Goal: Information Seeking & Learning: Understand process/instructions

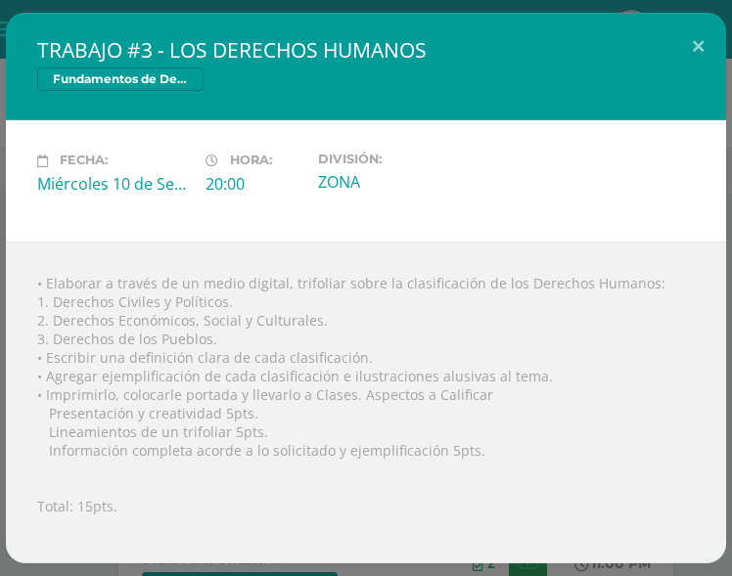
click at [315, 276] on div "• Elaborar a través de un medio digital, trifoliar sobre la clasificación de lo…" at bounding box center [366, 403] width 720 height 322
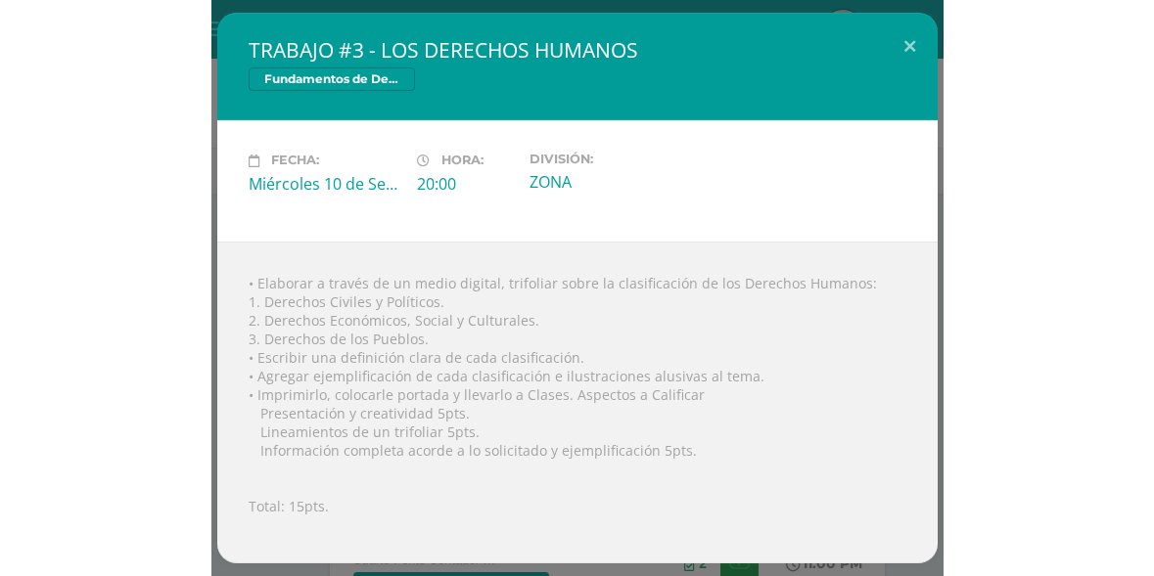
scroll to position [401, 0]
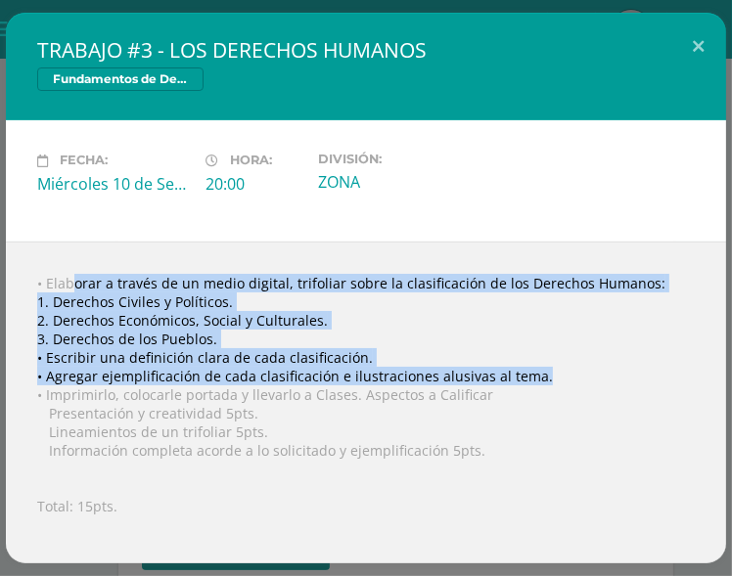
drag, startPoint x: 43, startPoint y: 288, endPoint x: 637, endPoint y: 385, distance: 601.8
click at [637, 385] on div "• Elaborar a través de un medio digital, trifoliar sobre la clasificación de lo…" at bounding box center [366, 403] width 720 height 322
copy div "Elaborar a través de un medio digital, trifoliar sobre la clasificación de los …"
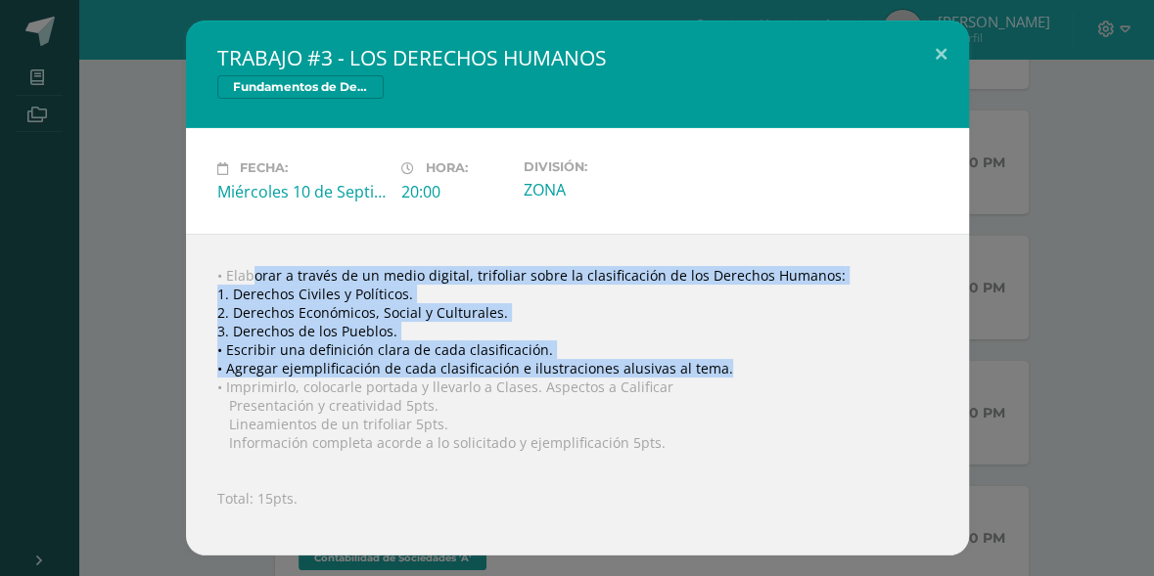
click at [400, 283] on div "• Elaborar a través de un medio digital, trifoliar sobre la clasificación de lo…" at bounding box center [577, 395] width 783 height 322
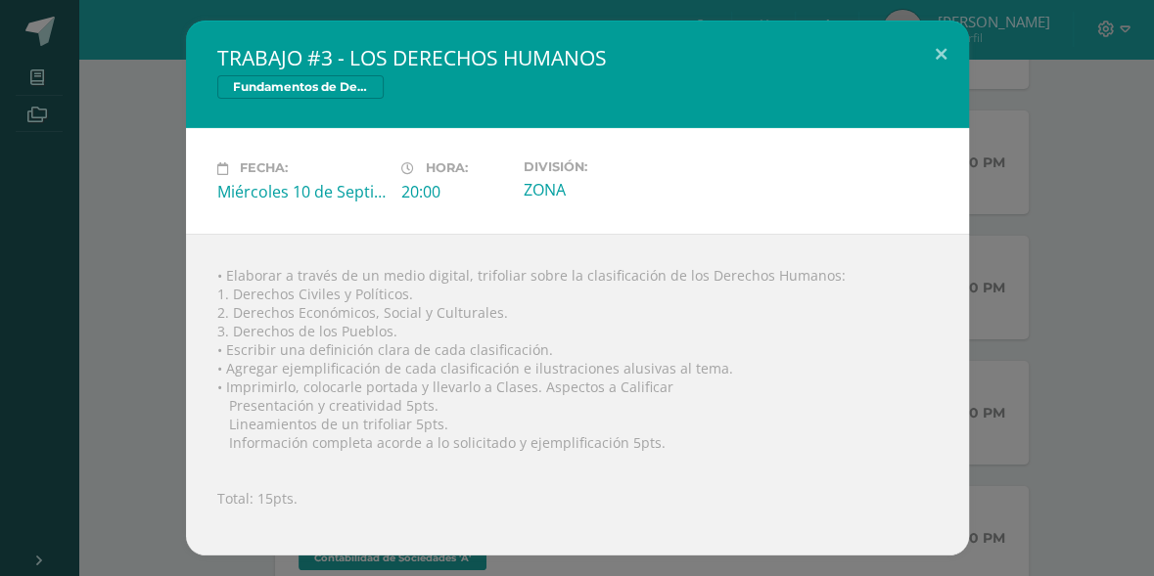
click at [229, 295] on div "• Elaborar a través de un medio digital, trifoliar sobre la clasificación de lo…" at bounding box center [577, 395] width 783 height 322
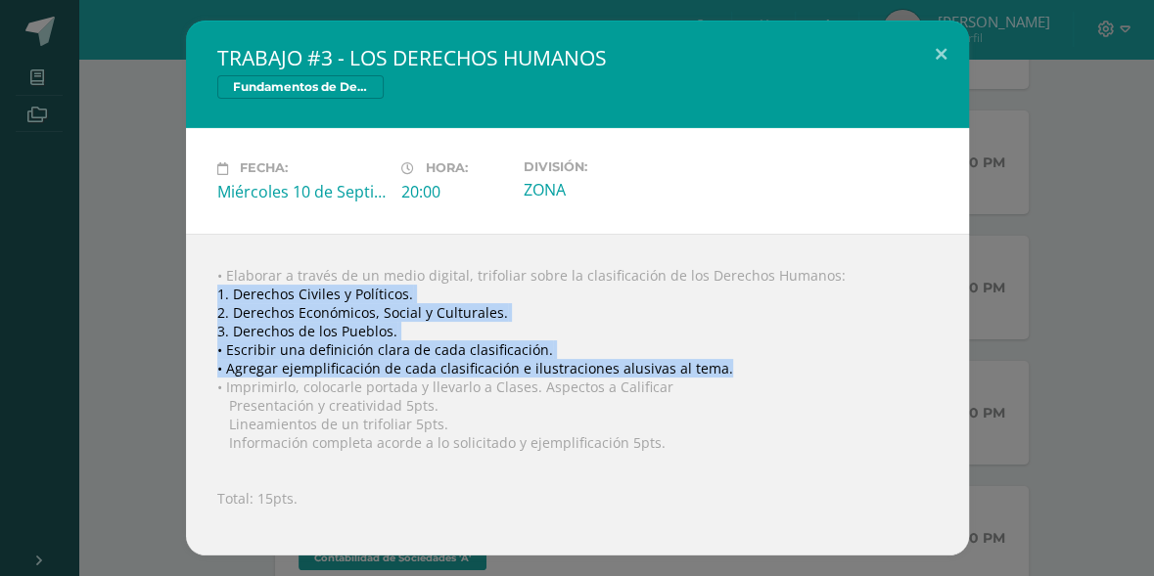
drag, startPoint x: 217, startPoint y: 295, endPoint x: 710, endPoint y: 365, distance: 498.2
click at [710, 365] on div "• Elaborar a través de un medio digital, trifoliar sobre la clasificación de lo…" at bounding box center [577, 395] width 783 height 322
copy div "1. Derechos Civiles y Políticos. 2. Derechos Económicos, Social y Culturales. 3…"
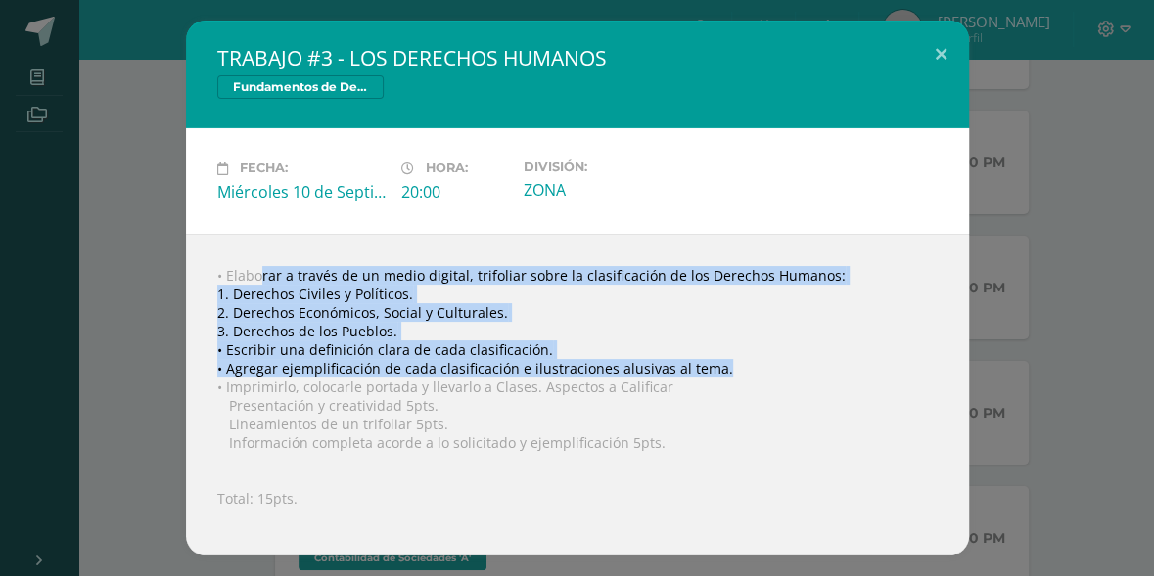
drag, startPoint x: 226, startPoint y: 279, endPoint x: 717, endPoint y: 373, distance: 500.1
click at [717, 373] on div "• Elaborar a través de un medio digital, trifoliar sobre la clasificación de lo…" at bounding box center [577, 395] width 783 height 322
copy div "Elaborar a través de un medio digital, trifoliar sobre la clasificación de los …"
